Goal: Task Accomplishment & Management: Use online tool/utility

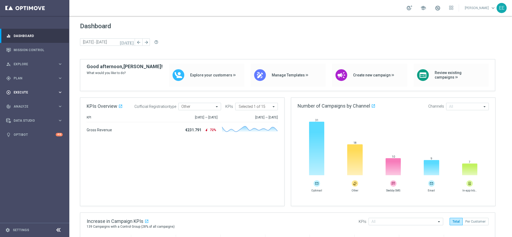
click at [21, 90] on div "play_circle_outline Execute" at bounding box center [31, 92] width 51 height 5
click at [23, 78] on span "Plan" at bounding box center [36, 78] width 44 height 3
click at [26, 89] on link "Target Groups" at bounding box center [35, 89] width 42 height 4
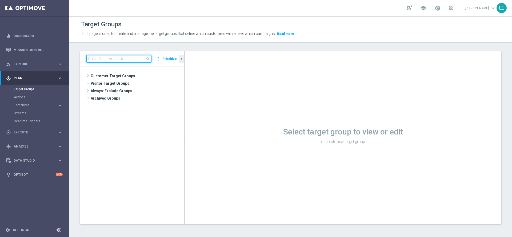
click at [116, 61] on input at bounding box center [118, 58] width 65 height 7
type input "1"
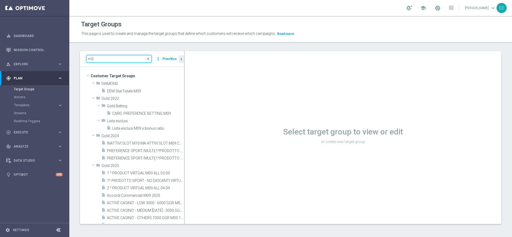
type input "m"
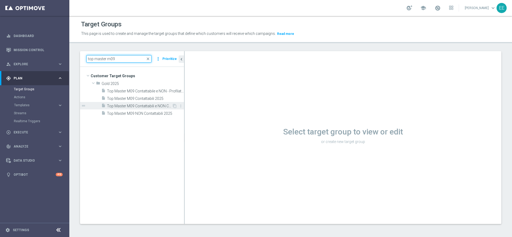
type input "top master m09"
click at [148, 102] on div "insert_drive_file Top Master M09 Contattabili e NON Contattabili 2025" at bounding box center [136, 105] width 71 height 7
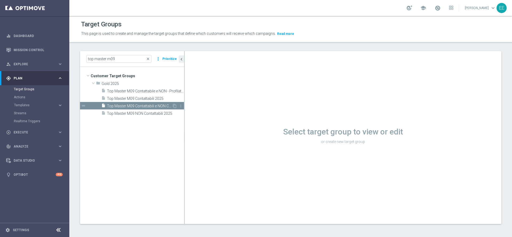
click at [154, 104] on span "Top Master M09 Contattabili e NON Contattabili 2025" at bounding box center [139, 106] width 65 height 5
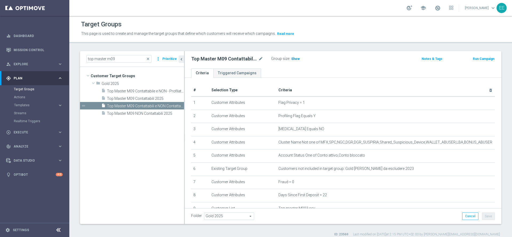
click at [293, 58] on span "Show" at bounding box center [295, 59] width 9 height 4
click at [297, 57] on span "27,505" at bounding box center [296, 59] width 11 height 5
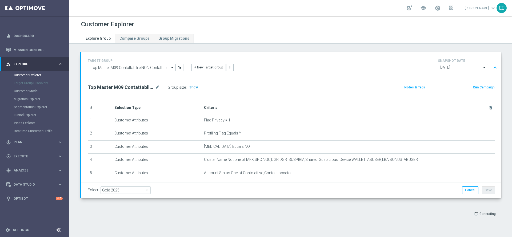
click at [194, 86] on span "Show" at bounding box center [193, 88] width 9 height 4
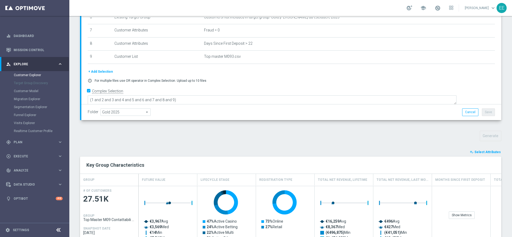
scroll to position [150, 0]
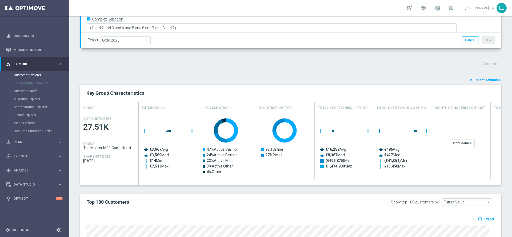
click at [476, 79] on span "Select Attributes" at bounding box center [487, 80] width 26 height 4
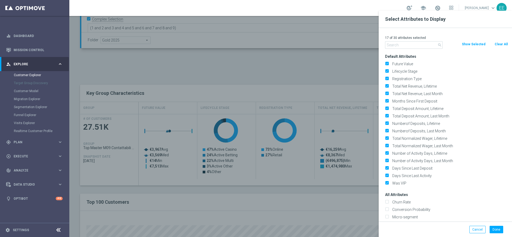
click at [504, 46] on button "Clear All" at bounding box center [501, 44] width 14 height 6
checkbox input "false"
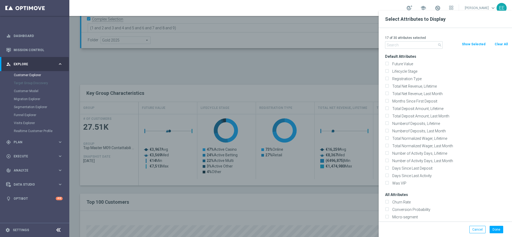
checkbox input "false"
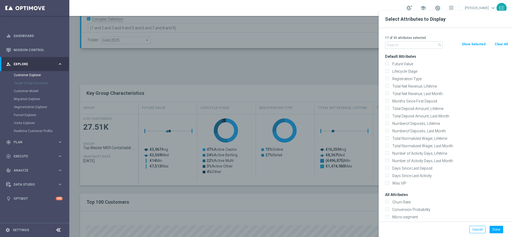
checkbox input "false"
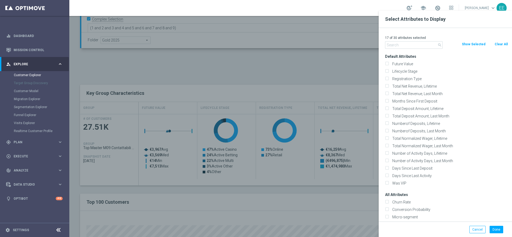
checkbox input "false"
click at [393, 50] on div "0 of 30 attributes selected search Clear All Show Selected Default Attributes F…" at bounding box center [445, 125] width 133 height 194
click at [396, 46] on input "text" at bounding box center [414, 44] width 58 height 7
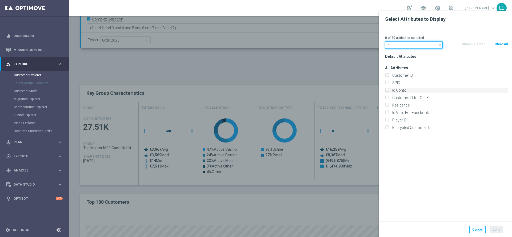
type input "id"
click at [412, 88] on label "Id Conto" at bounding box center [449, 90] width 118 height 5
click at [388, 89] on input "Id Conto" at bounding box center [386, 90] width 3 height 3
checkbox input "true"
click at [495, 231] on button "Done" at bounding box center [496, 229] width 14 height 7
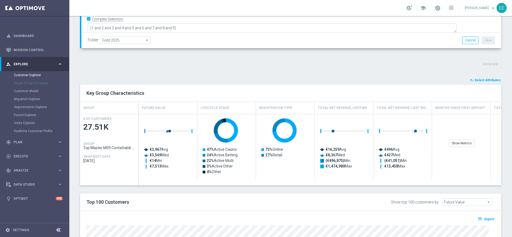
type input "Search"
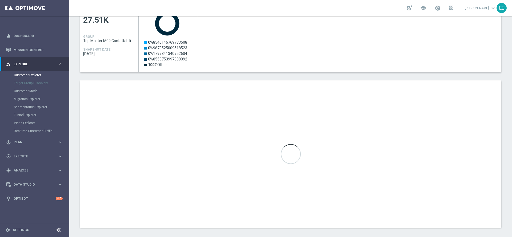
scroll to position [259, 0]
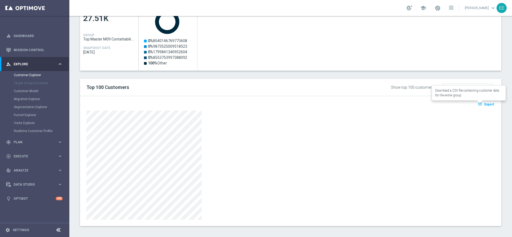
click at [482, 102] on button "open_in_browser Export" at bounding box center [486, 104] width 18 height 7
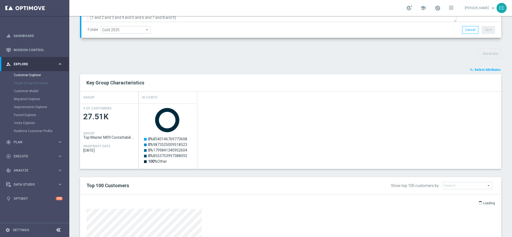
scroll to position [130, 0]
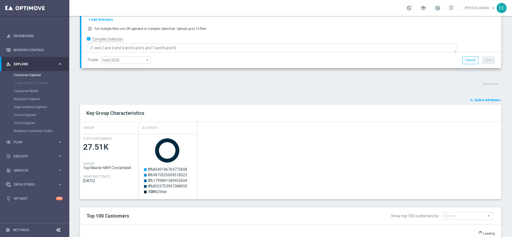
click at [411, 156] on div "Created with Highcharts 9.3.3 0% 8540146769773608 0% 9873525009518523 0% 179984…" at bounding box center [320, 166] width 363 height 65
